Goal: Task Accomplishment & Management: Manage account settings

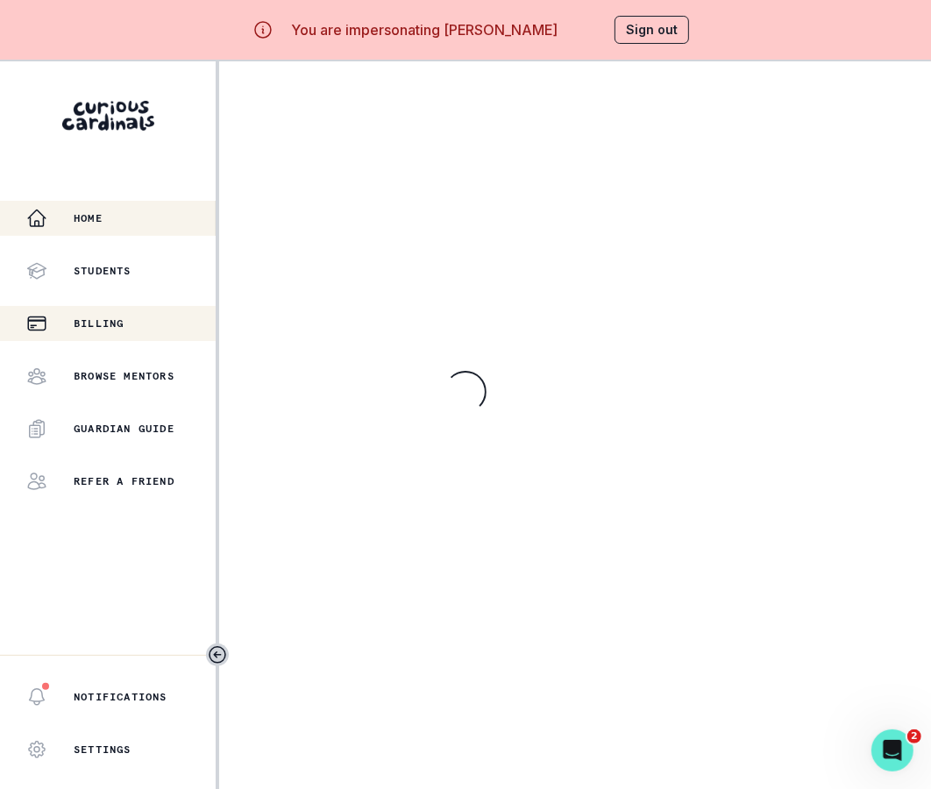
click at [143, 320] on div "Billing" at bounding box center [120, 323] width 189 height 21
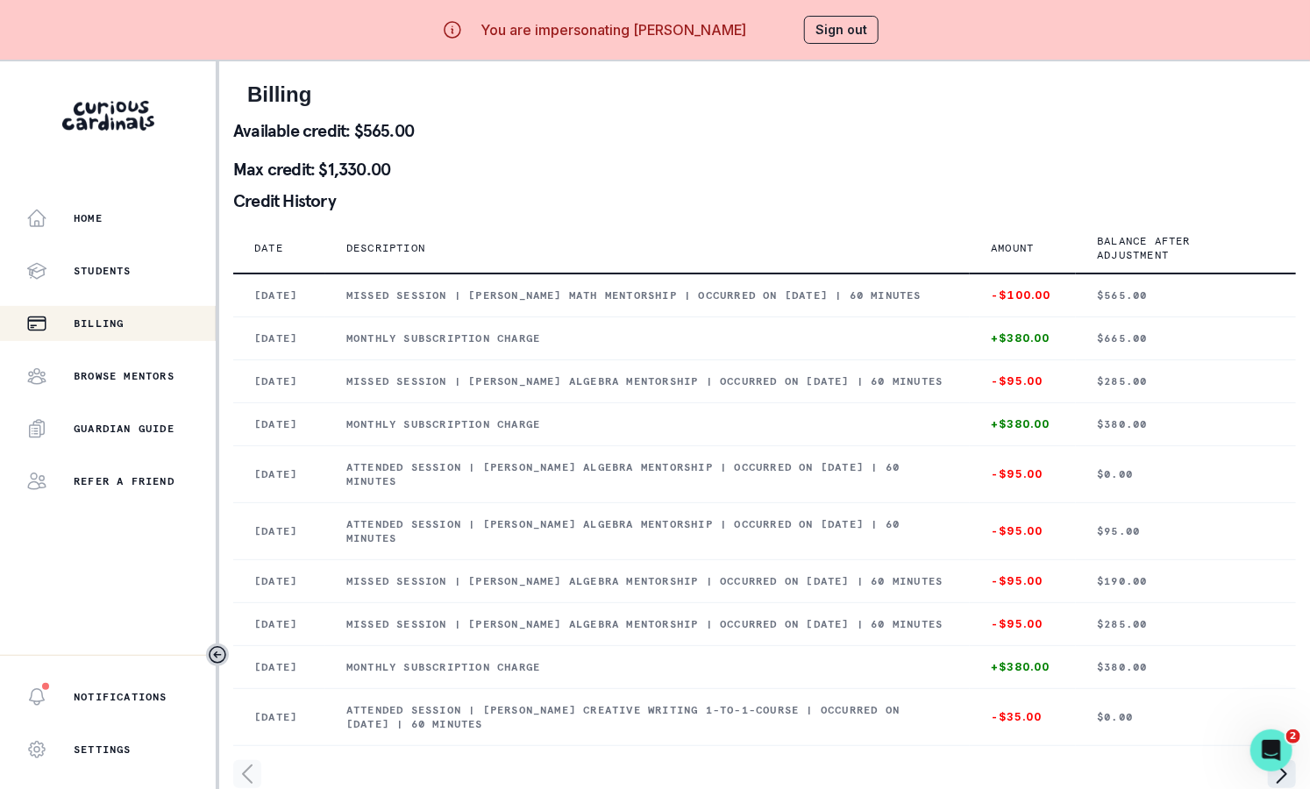
click at [845, 22] on button "Sign out" at bounding box center [841, 30] width 75 height 28
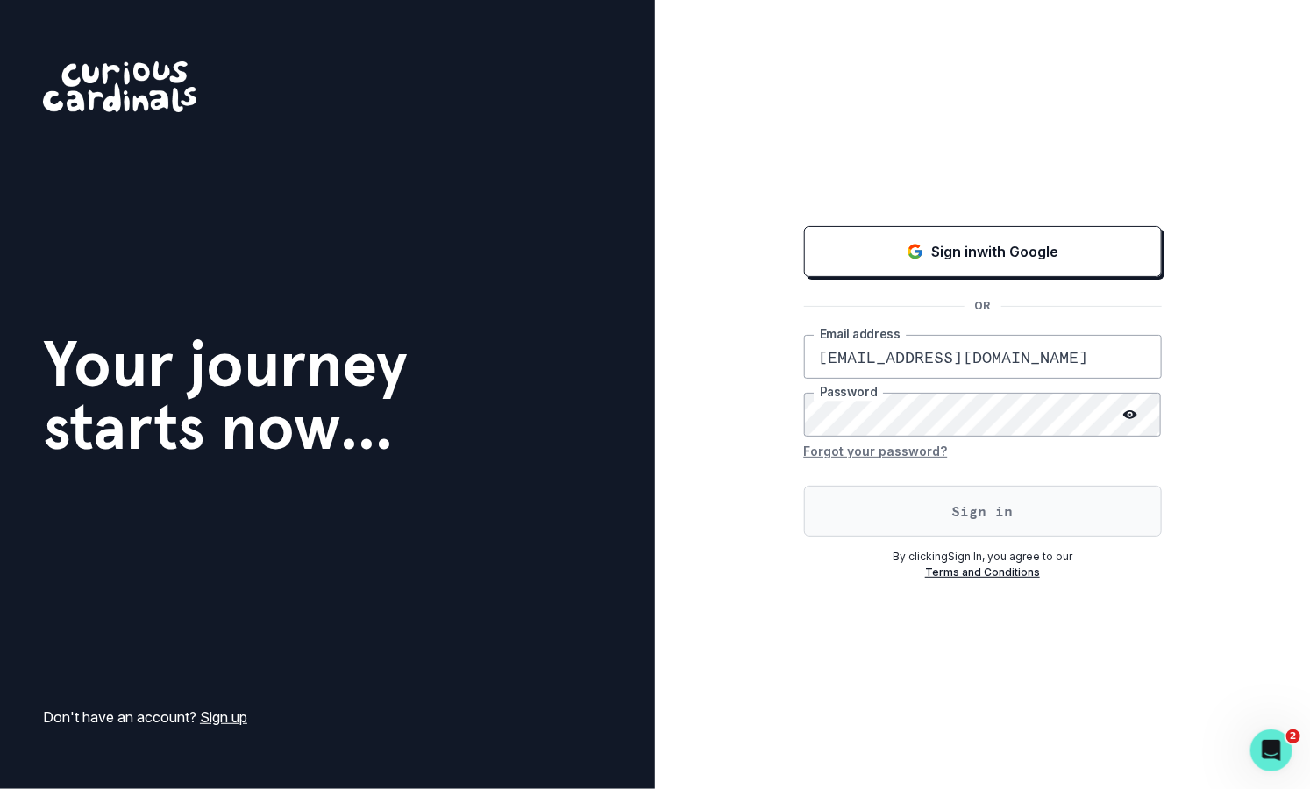
click at [880, 520] on button "Sign in" at bounding box center [983, 511] width 358 height 51
